Goal: Task Accomplishment & Management: Manage account settings

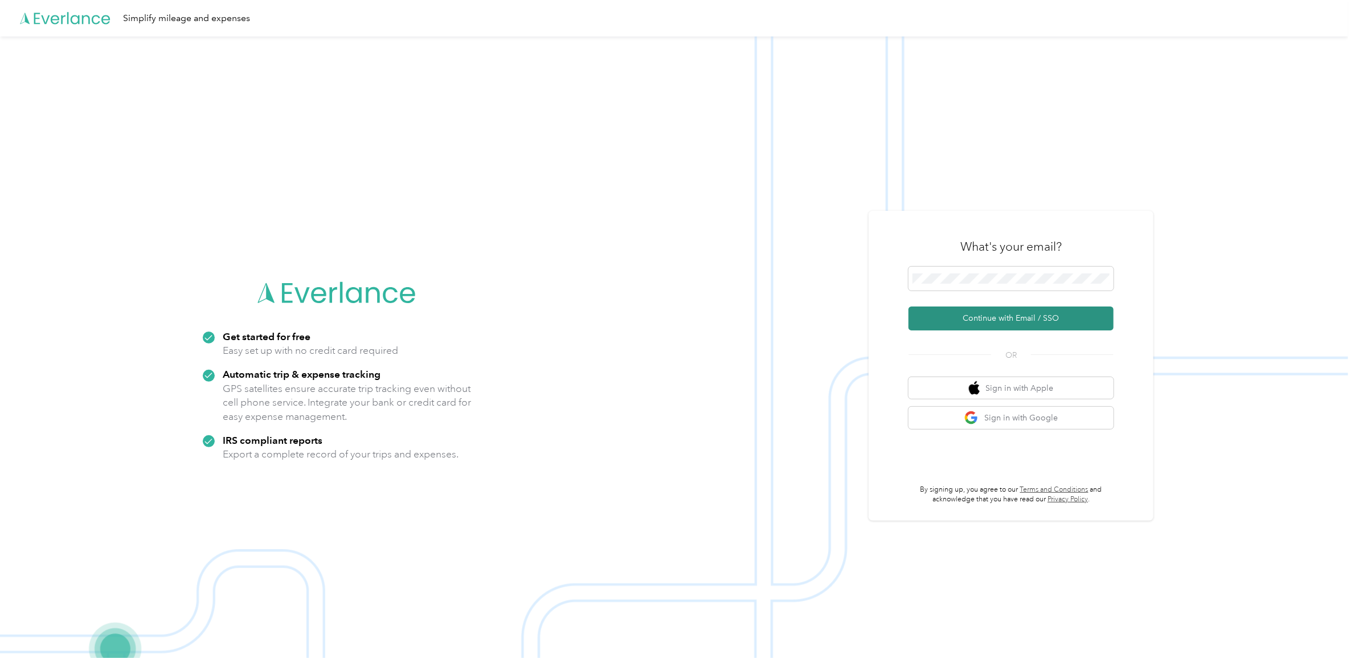
click at [1001, 320] on button "Continue with Email / SSO" at bounding box center [1010, 318] width 205 height 24
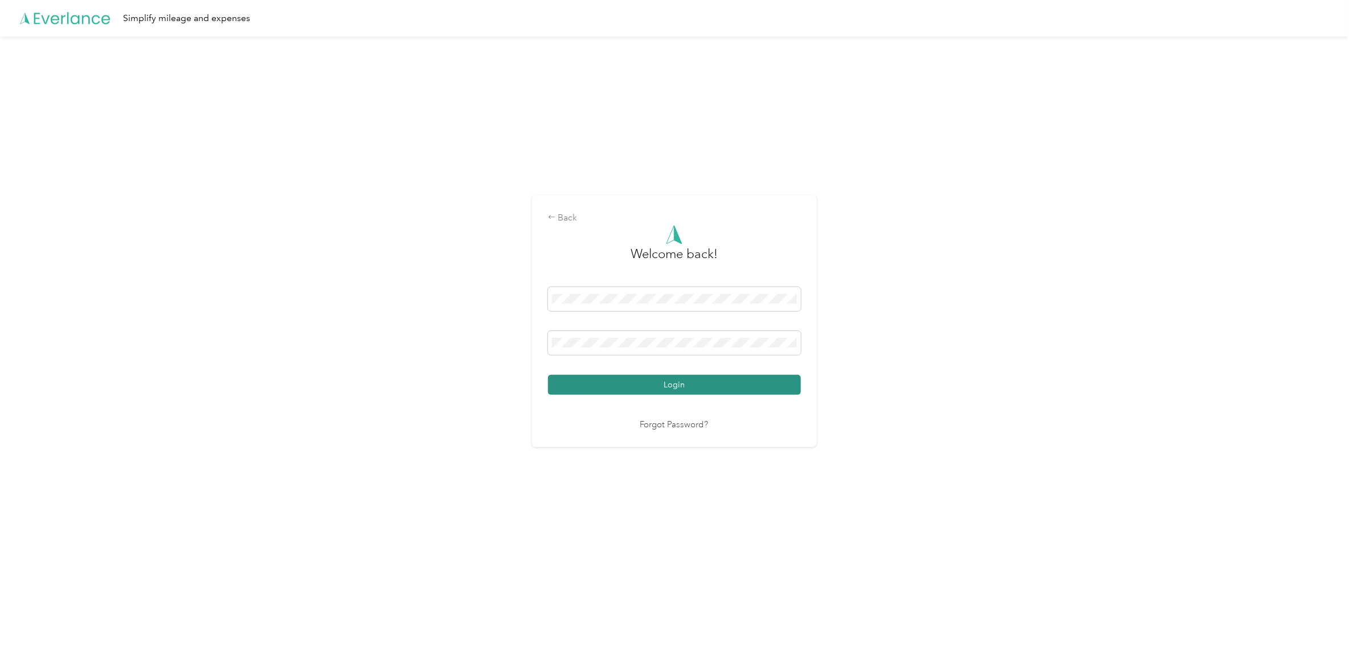
click at [644, 383] on button "Login" at bounding box center [674, 385] width 253 height 20
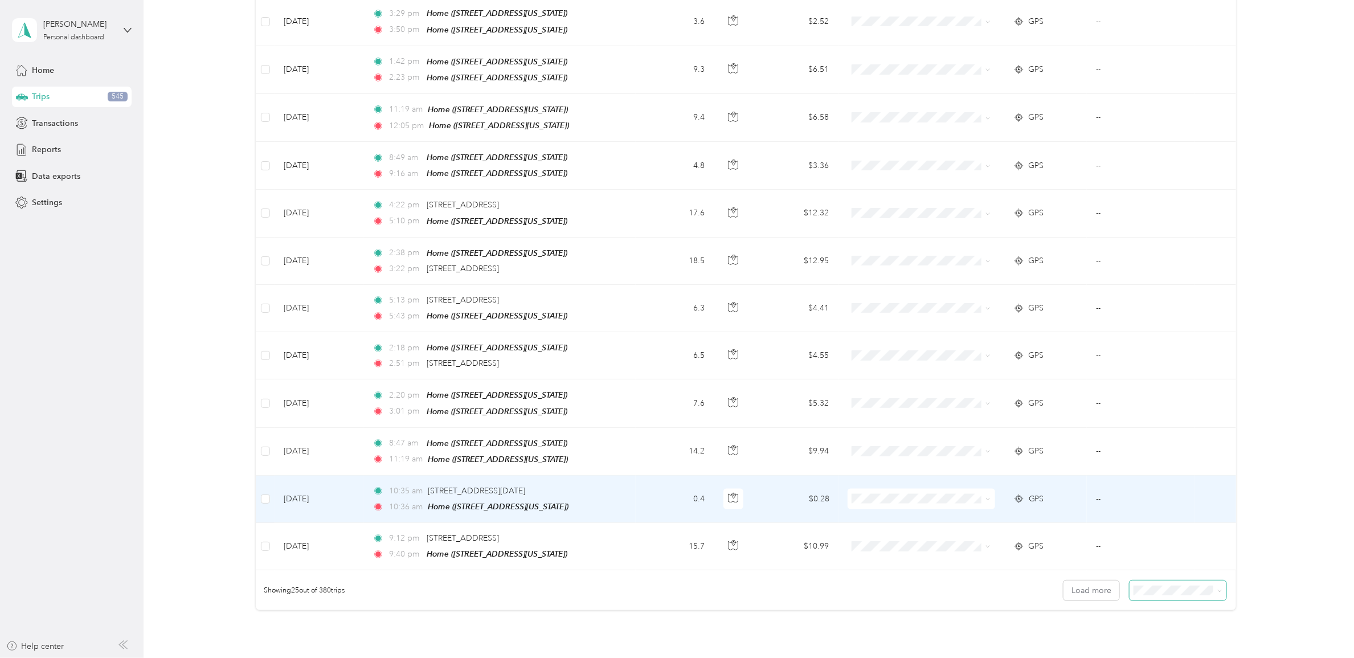
scroll to position [854, 0]
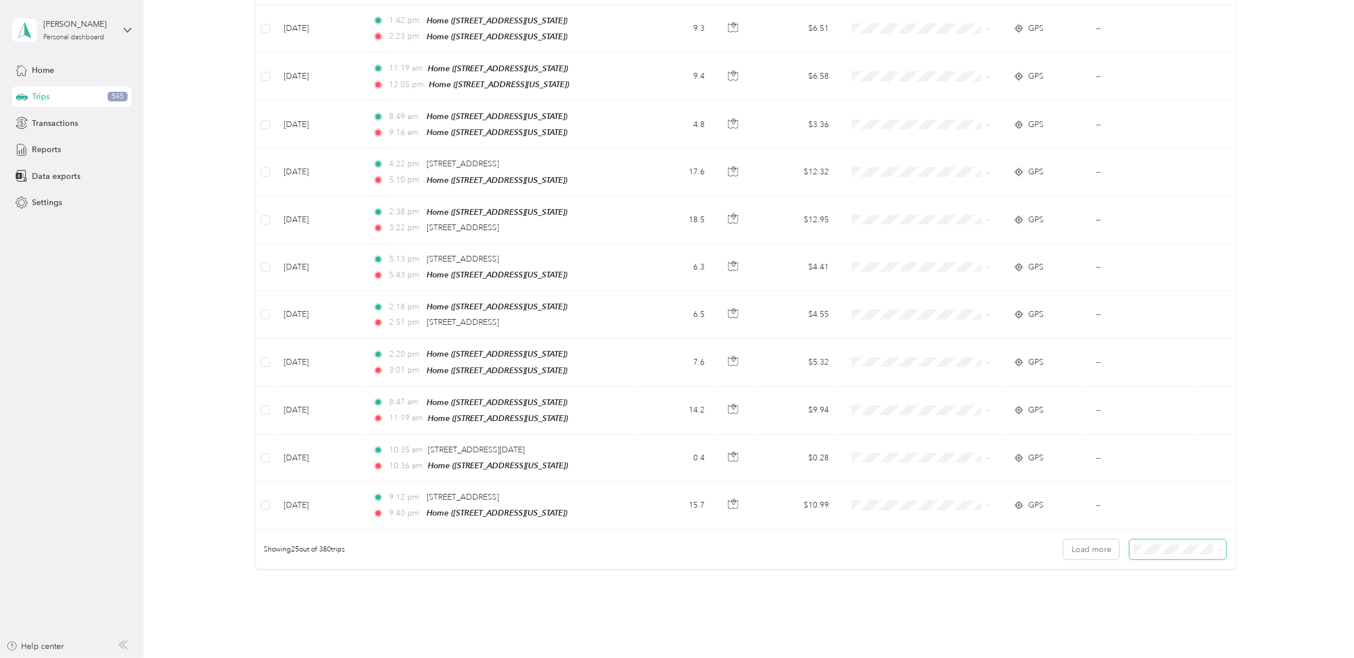
click at [1217, 547] on icon at bounding box center [1219, 549] width 5 height 5
click at [1157, 593] on span "100 per load" at bounding box center [1156, 593] width 47 height 10
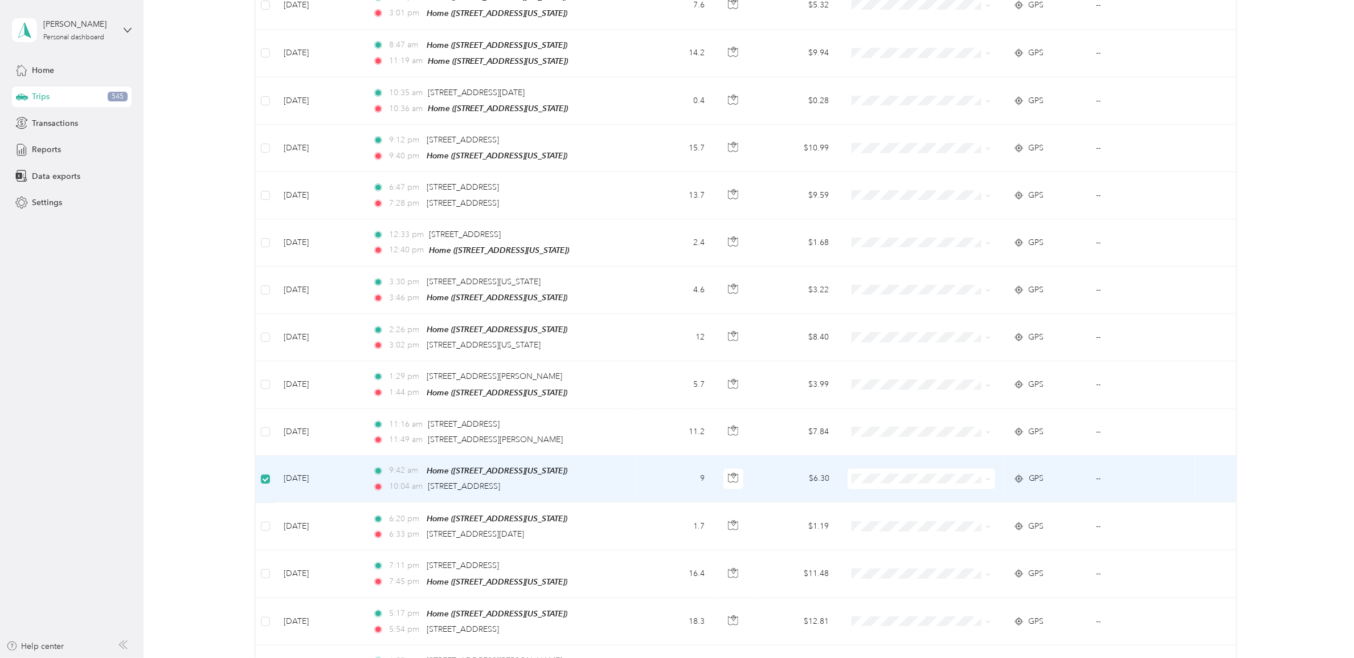
scroll to position [1208, 0]
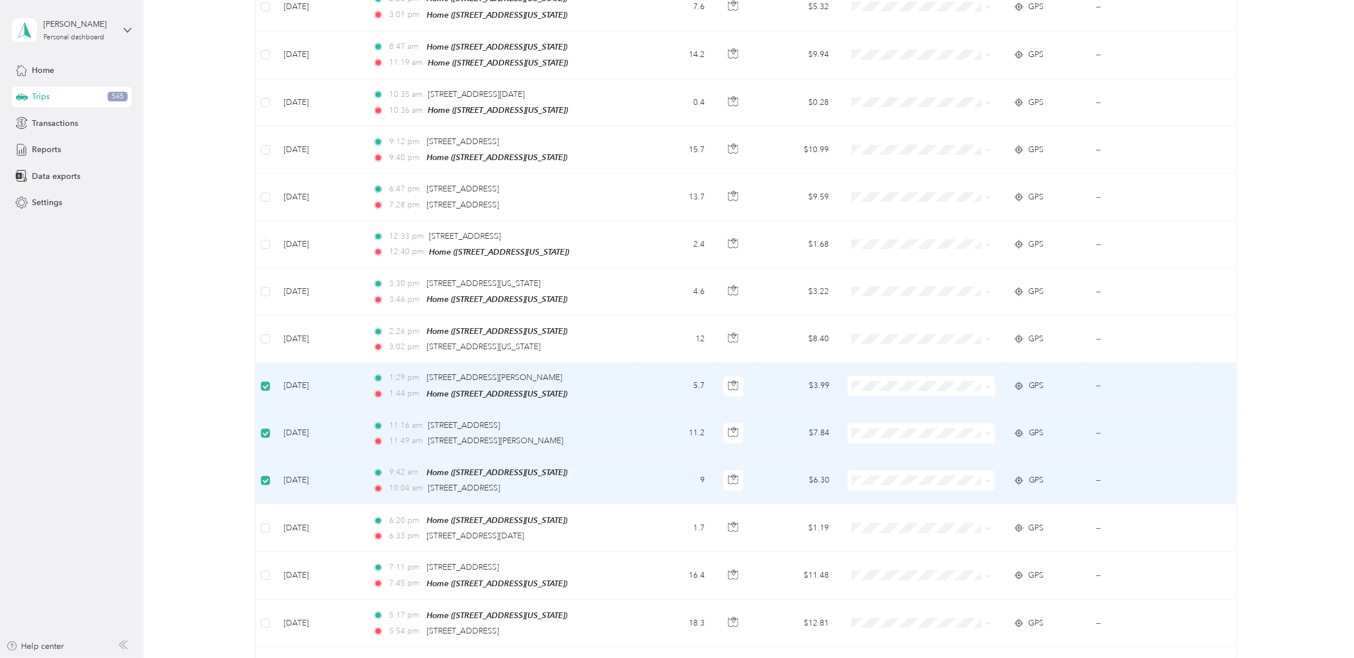
click at [985, 384] on icon at bounding box center [987, 386] width 5 height 5
click at [935, 385] on span "Abode Energy Management" at bounding box center [928, 389] width 110 height 12
click at [934, 437] on span "Abode Energy Management" at bounding box center [928, 434] width 110 height 12
click at [923, 483] on span "Abode Energy Management" at bounding box center [928, 482] width 110 height 12
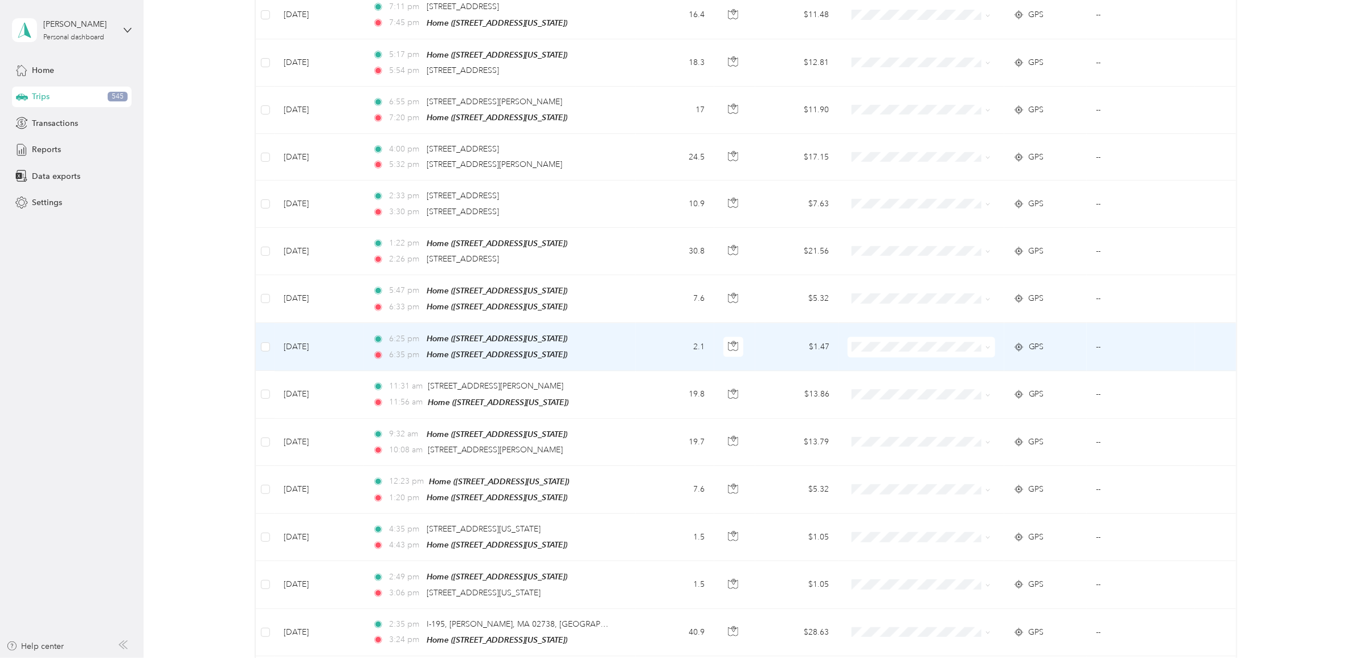
scroll to position [1778, 0]
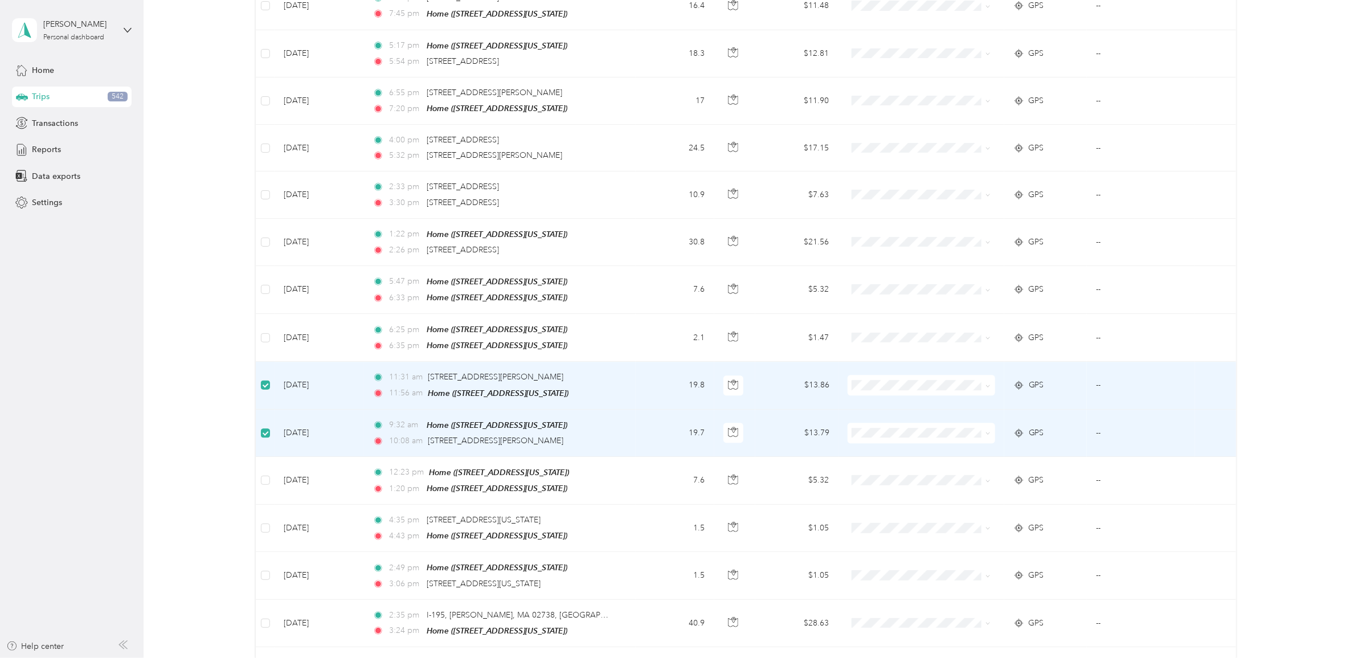
click at [985, 380] on span at bounding box center [987, 385] width 5 height 10
click at [898, 382] on span "Abode Energy Management" at bounding box center [928, 381] width 110 height 12
click at [900, 423] on span at bounding box center [920, 433] width 147 height 21
click at [906, 428] on span "Abode Energy Management" at bounding box center [928, 430] width 110 height 12
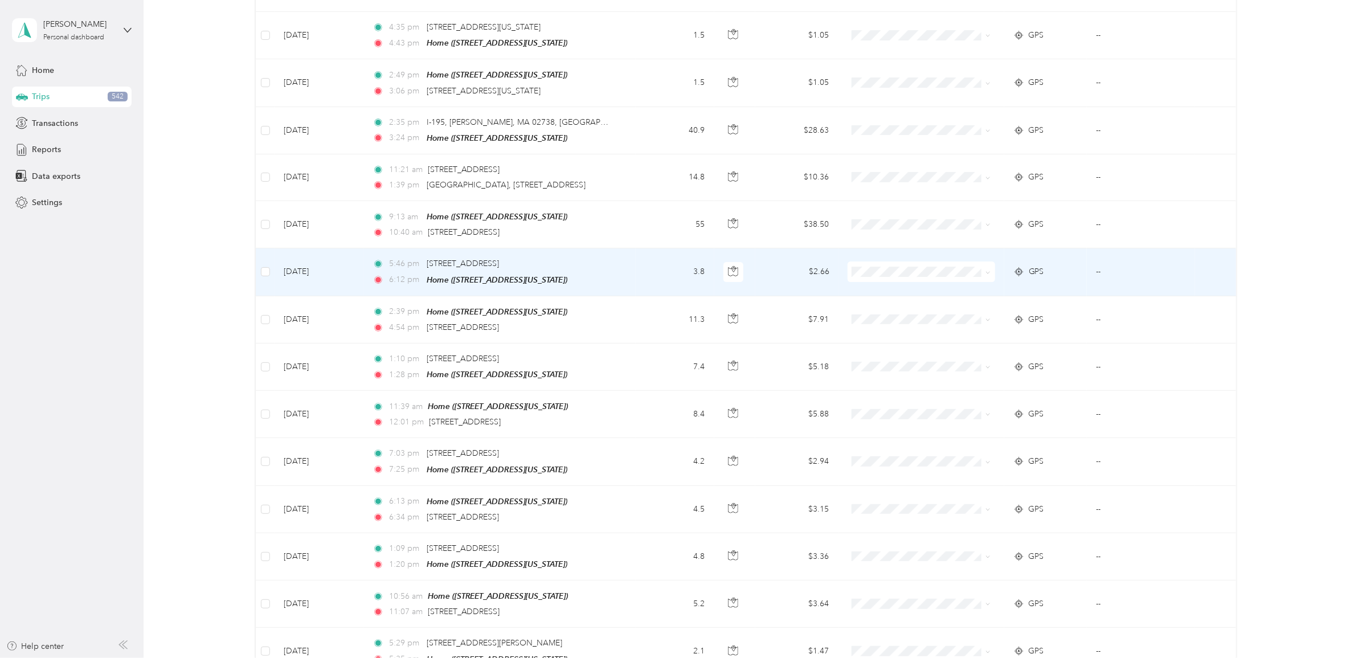
scroll to position [2276, 0]
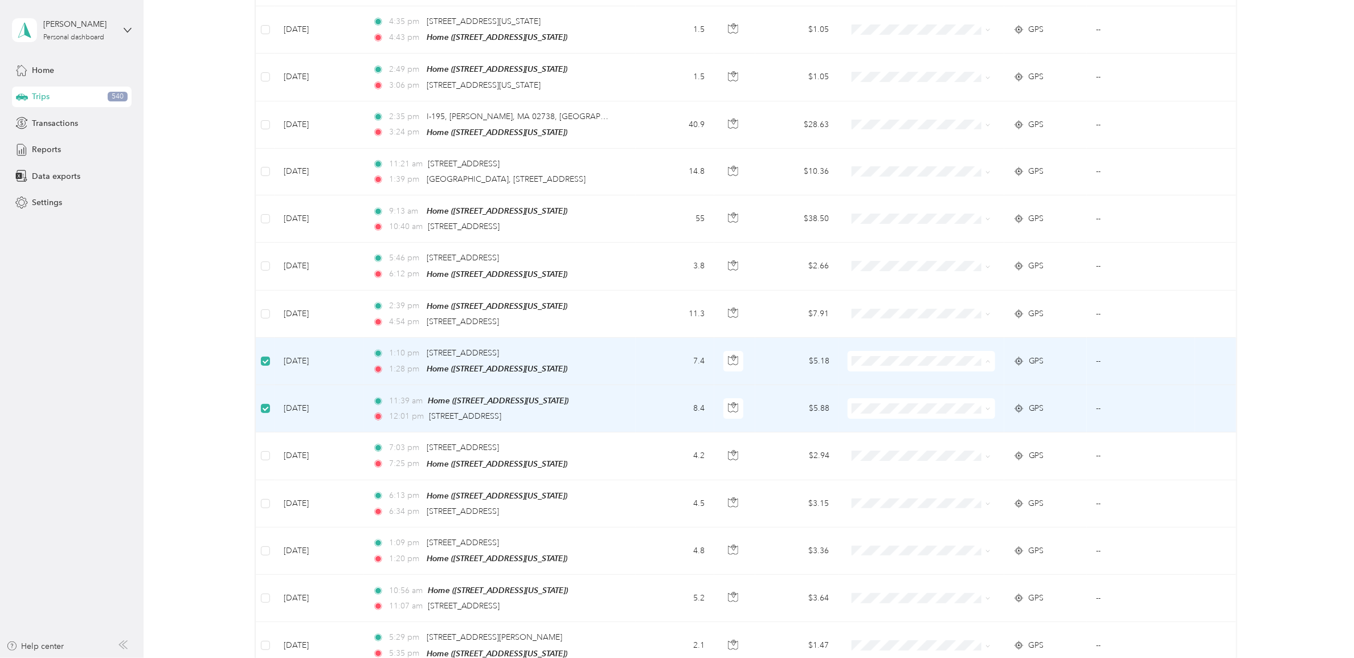
click at [917, 356] on li "Abode Energy Management" at bounding box center [918, 354] width 147 height 20
click at [912, 398] on span at bounding box center [920, 408] width 147 height 21
click at [913, 398] on span at bounding box center [920, 408] width 147 height 21
click at [988, 398] on span at bounding box center [920, 408] width 147 height 21
click at [925, 403] on li "Abode Energy Management" at bounding box center [918, 395] width 147 height 20
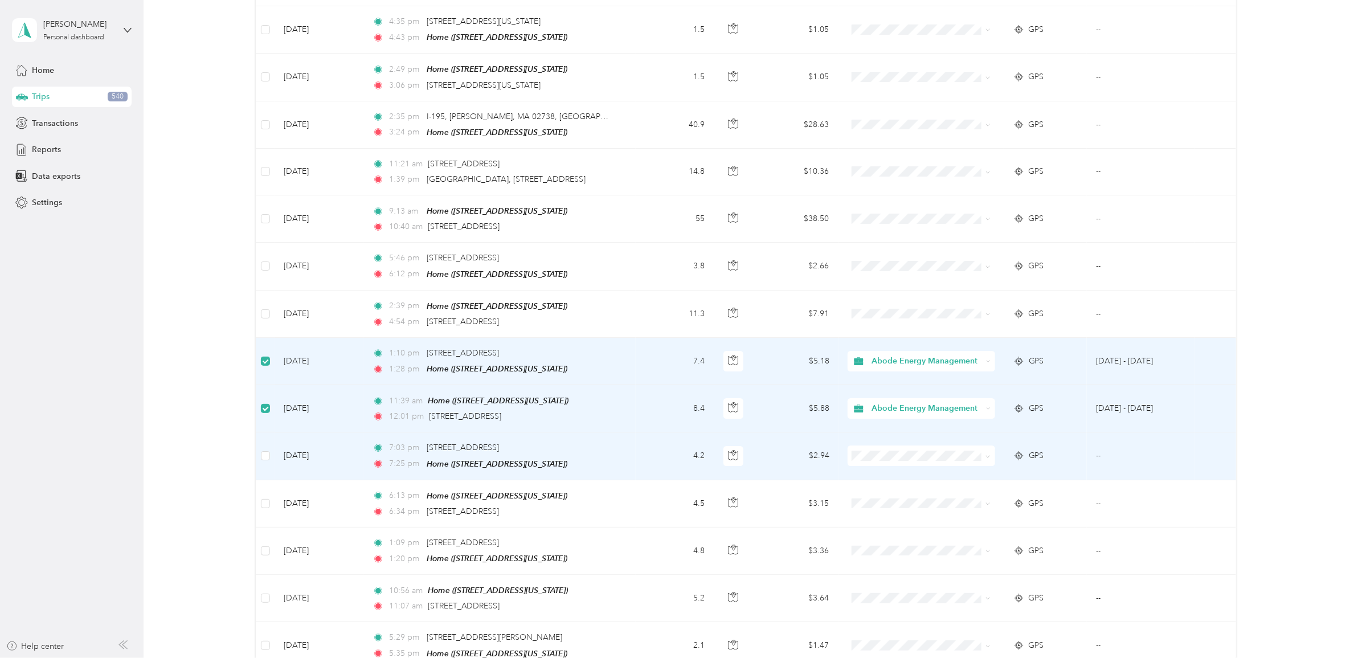
scroll to position [2347, 0]
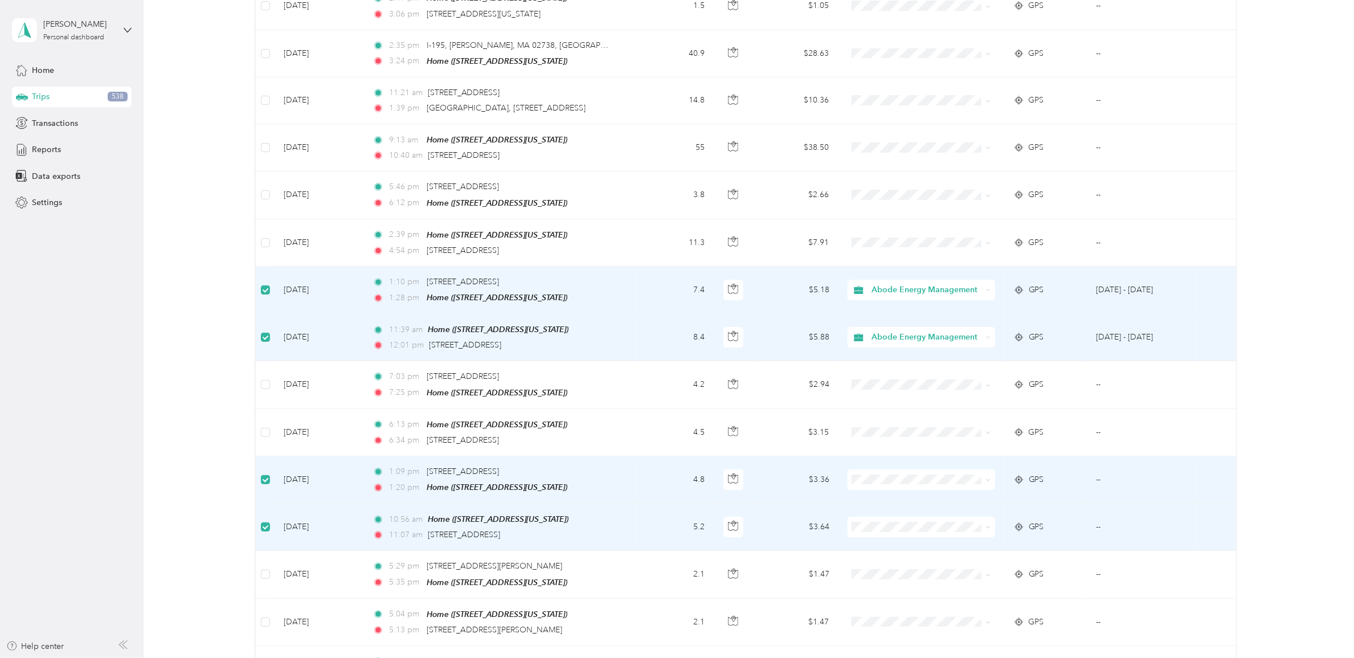
click at [920, 466] on span "Abode Energy Management" at bounding box center [928, 468] width 110 height 12
click at [920, 517] on span "Abode Energy Management" at bounding box center [928, 517] width 110 height 12
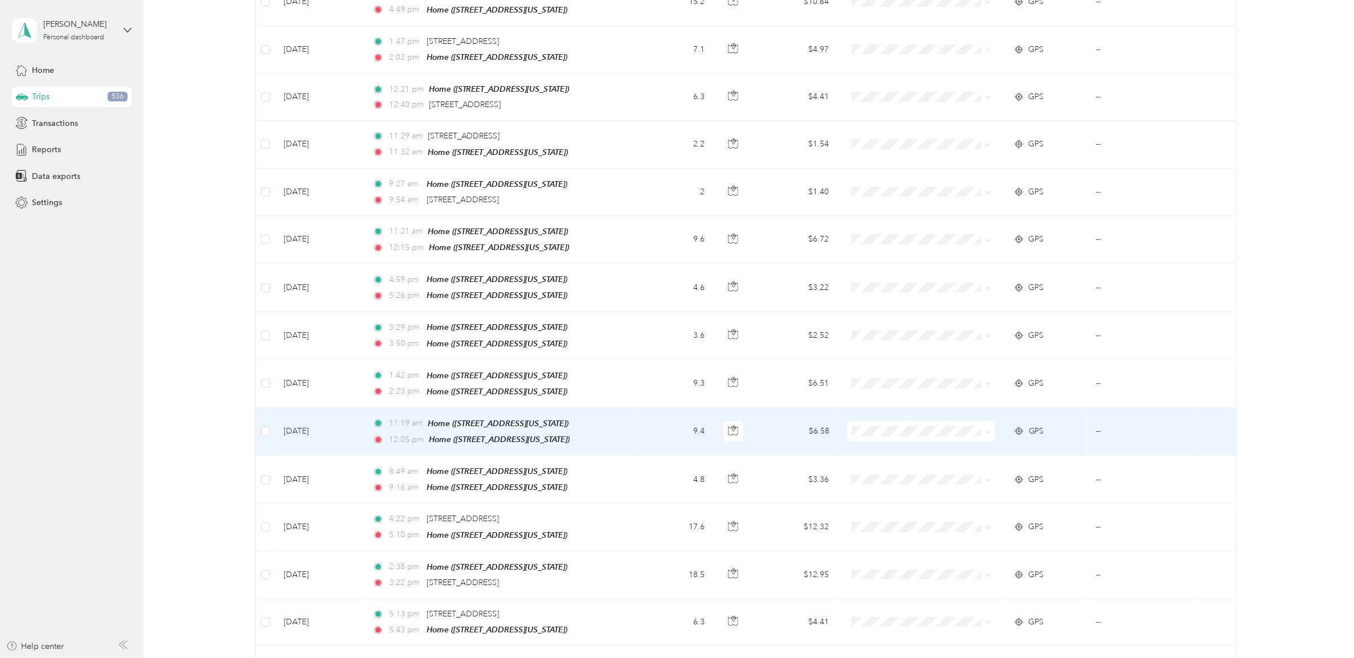
scroll to position [427, 0]
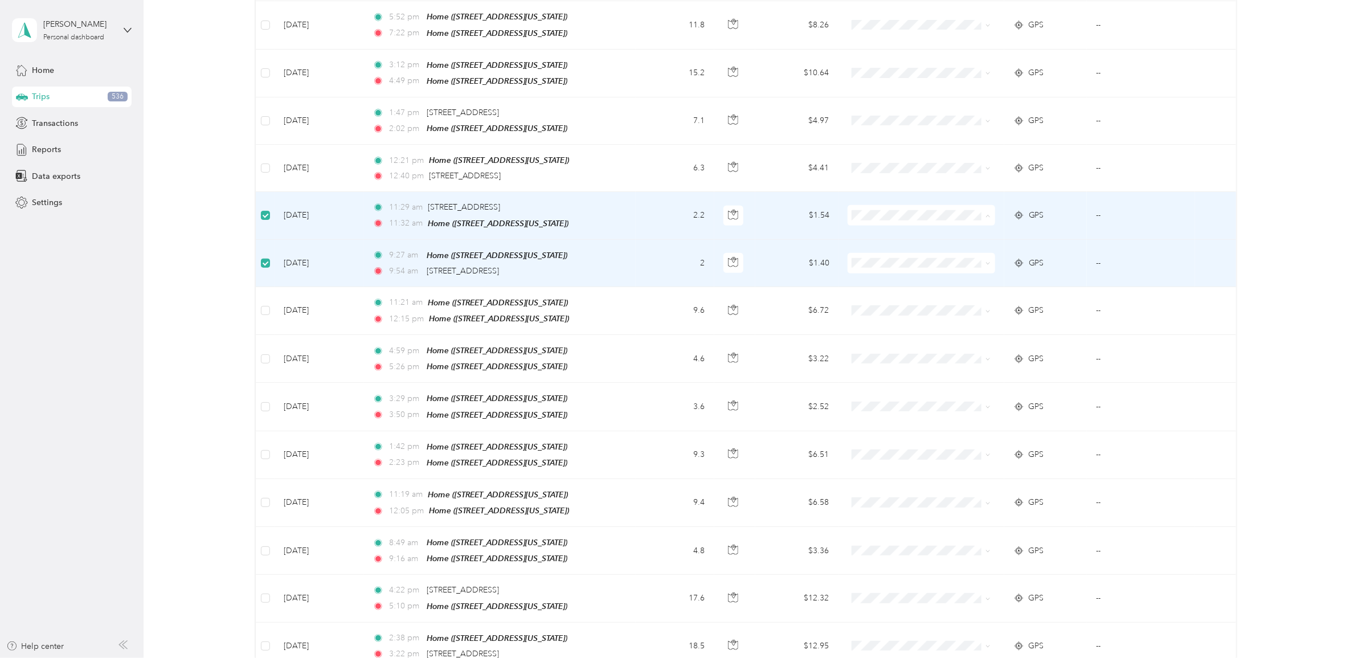
click at [950, 226] on span "Abode Energy Management" at bounding box center [928, 231] width 110 height 12
click at [932, 272] on span "Abode Energy Management" at bounding box center [928, 278] width 110 height 12
click at [58, 153] on span "Reports" at bounding box center [46, 150] width 29 height 12
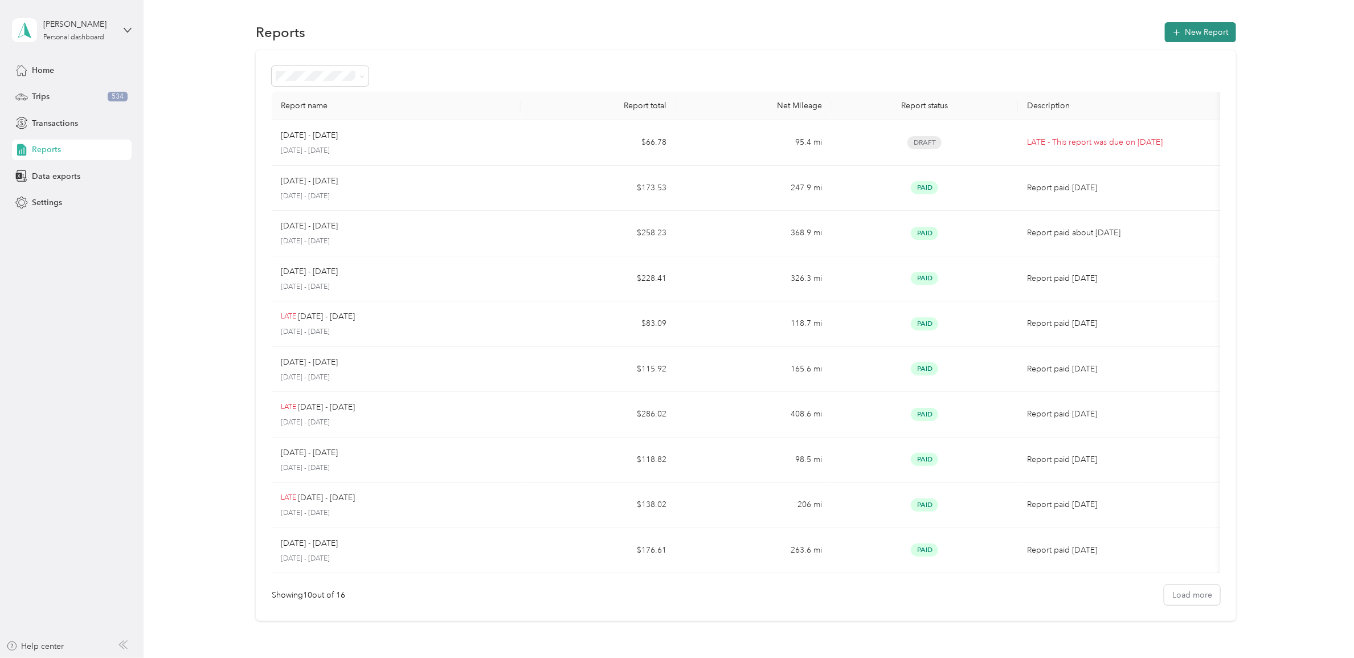
click at [1205, 35] on button "New Report" at bounding box center [1200, 32] width 71 height 20
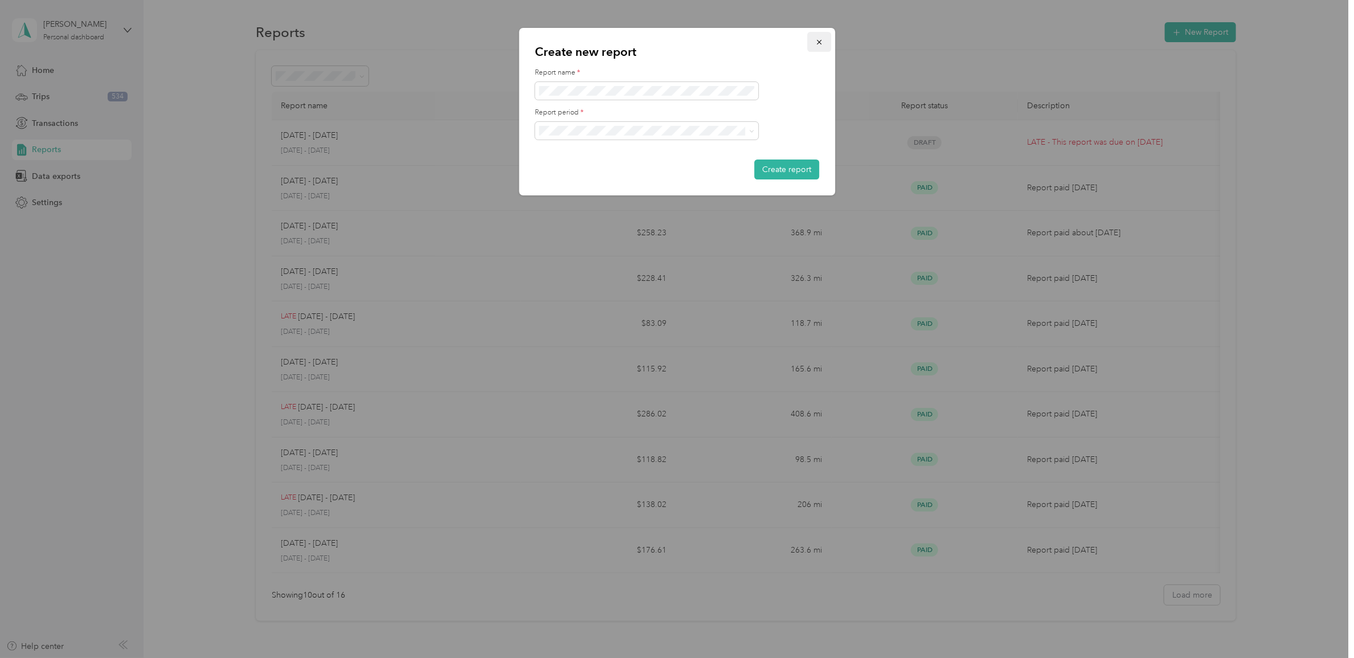
click at [818, 40] on icon "button" at bounding box center [819, 42] width 8 height 8
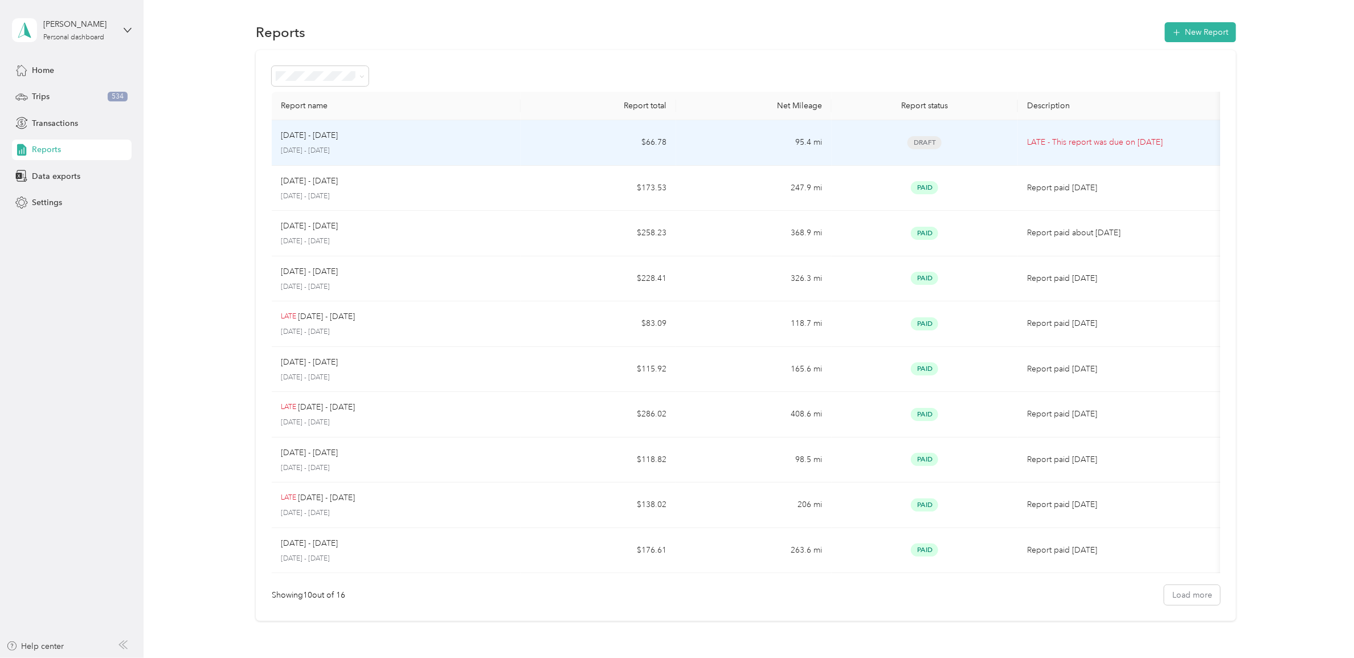
click at [508, 144] on div "[DATE] - [DATE] [DATE] - [DATE]" at bounding box center [396, 142] width 231 height 27
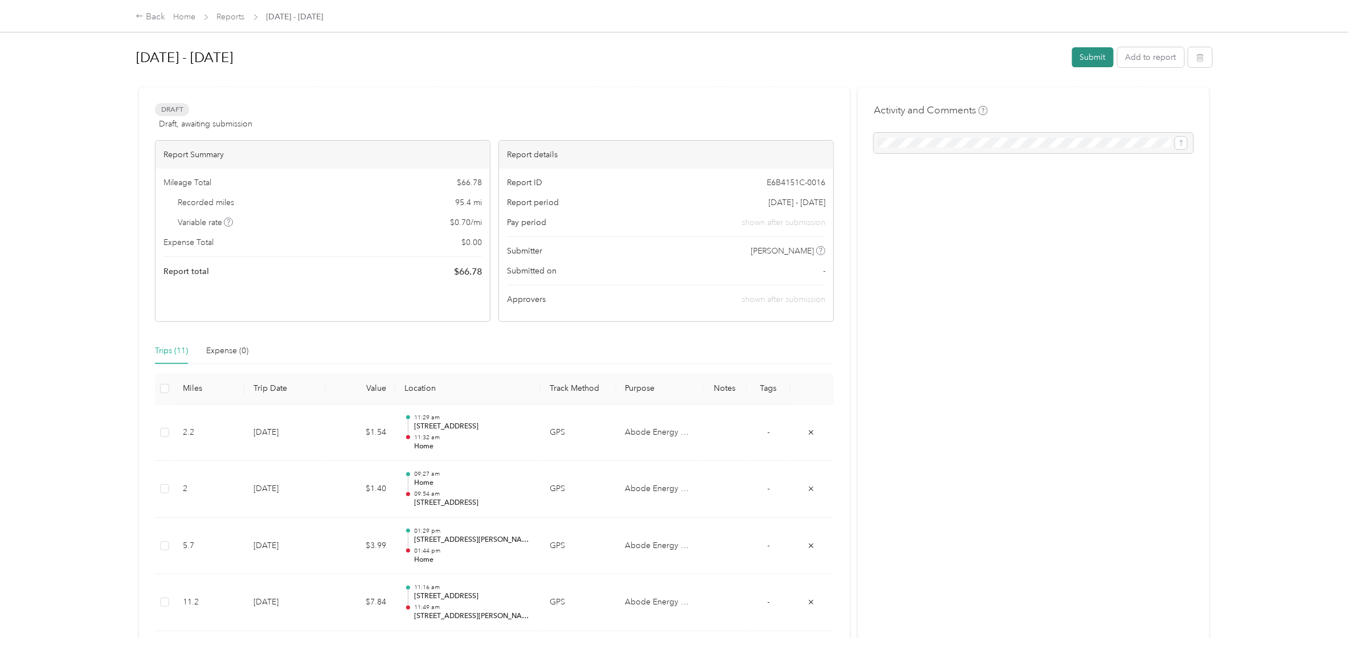
click at [1087, 61] on button "Submit" at bounding box center [1093, 57] width 42 height 20
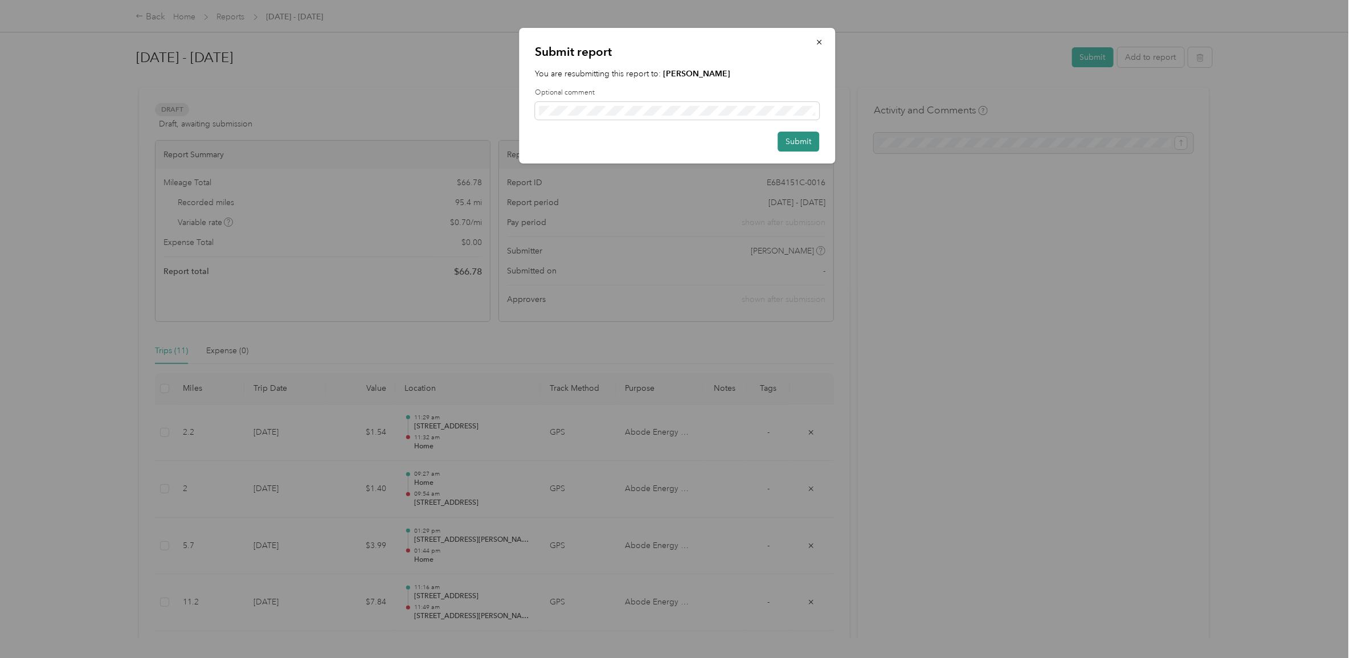
click at [805, 144] on button "Submit" at bounding box center [798, 142] width 42 height 20
